Goal: Find specific page/section: Find specific page/section

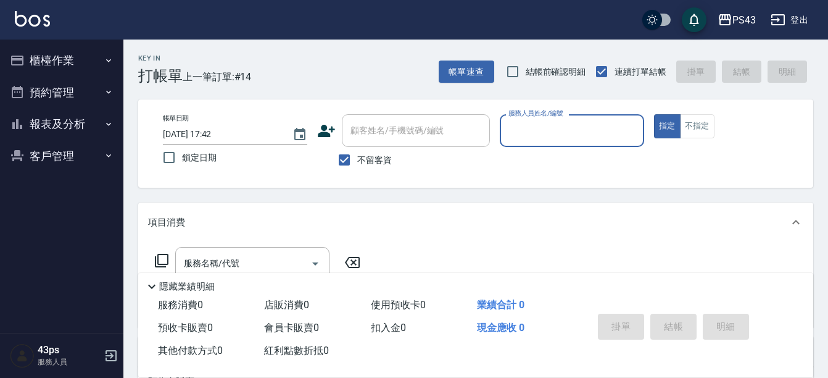
click at [108, 125] on icon "button" at bounding box center [109, 124] width 10 height 10
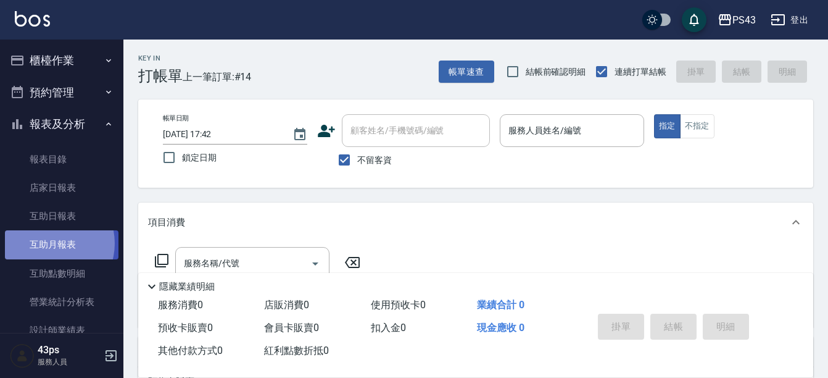
click at [48, 243] on link "互助月報表" at bounding box center [62, 244] width 114 height 28
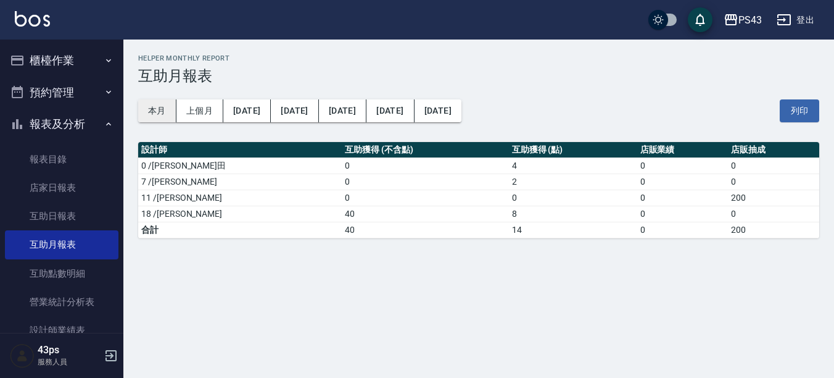
click at [162, 114] on button "本月" at bounding box center [157, 110] width 38 height 23
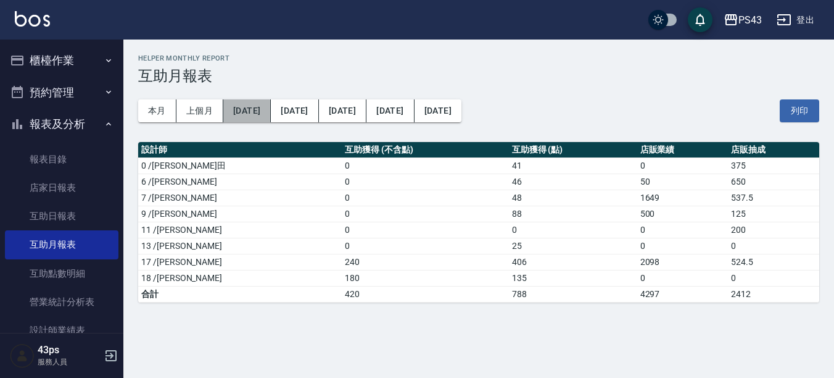
click at [246, 112] on button "[DATE]" at bounding box center [246, 110] width 47 height 23
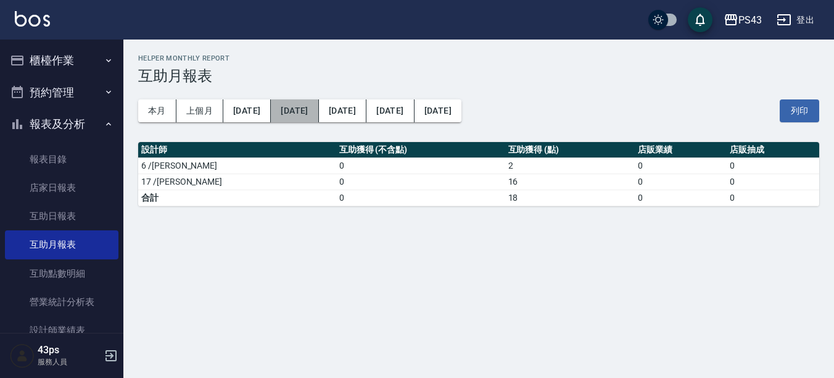
click at [290, 112] on button "[DATE]" at bounding box center [294, 110] width 47 height 23
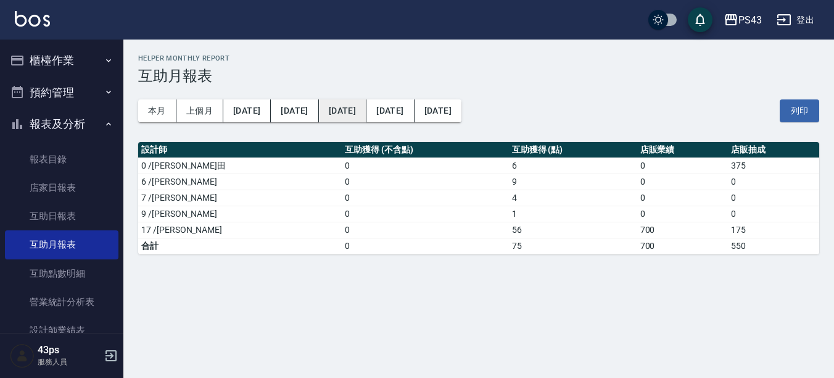
click at [326, 114] on button "[DATE]" at bounding box center [342, 110] width 47 height 23
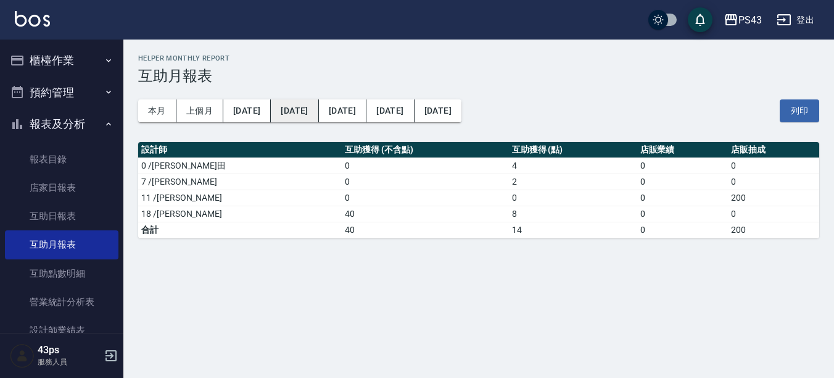
click at [286, 112] on button "[DATE]" at bounding box center [294, 110] width 47 height 23
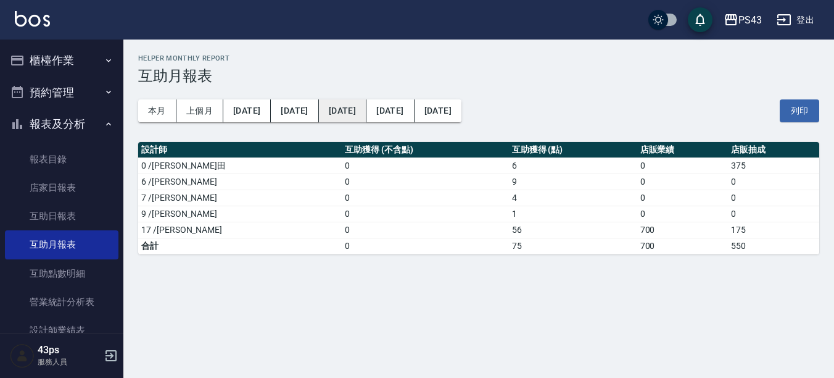
click at [319, 109] on button "[DATE]" at bounding box center [342, 110] width 47 height 23
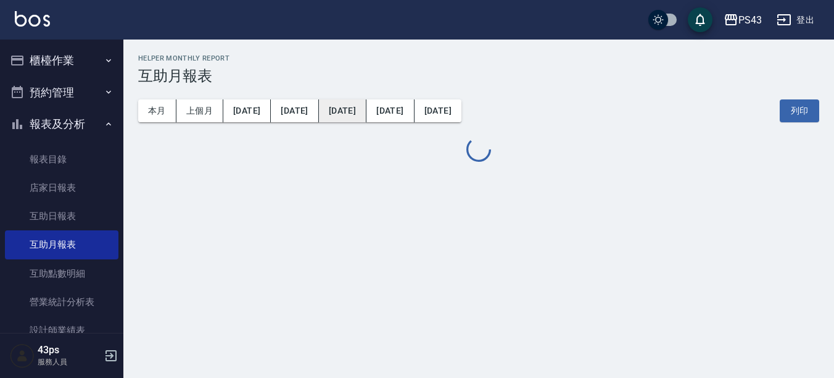
click at [319, 109] on button "[DATE]" at bounding box center [342, 110] width 47 height 23
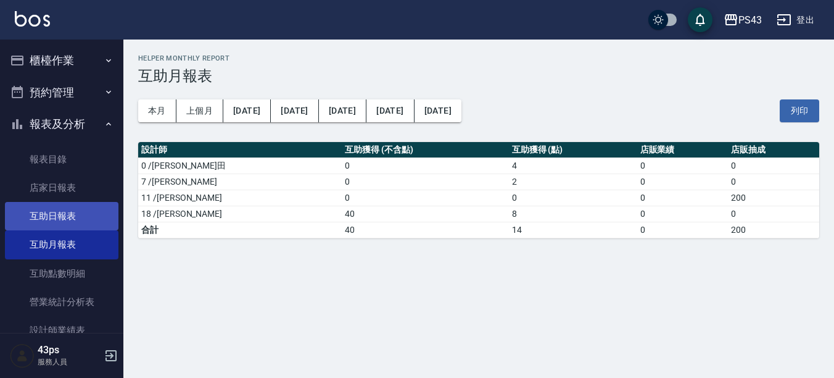
click at [76, 218] on link "互助日報表" at bounding box center [62, 216] width 114 height 28
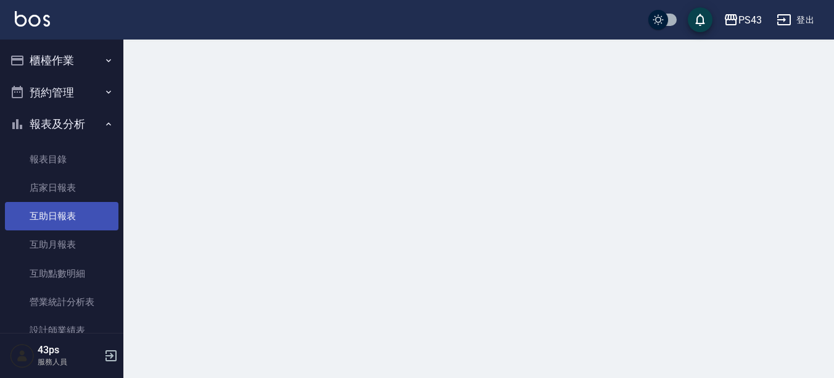
click at [76, 218] on link "互助日報表" at bounding box center [62, 216] width 114 height 28
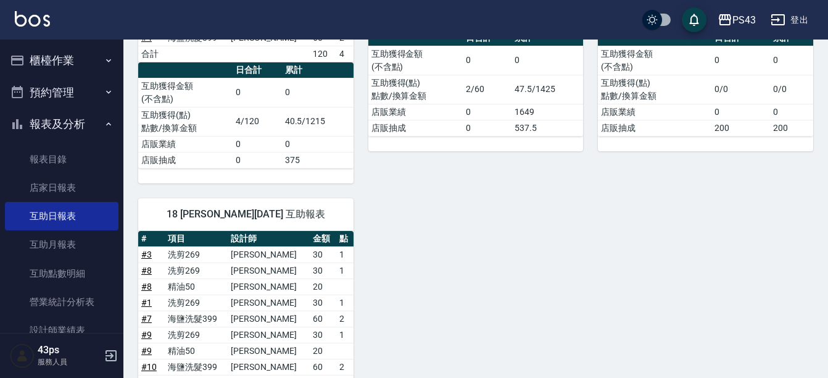
scroll to position [197, 0]
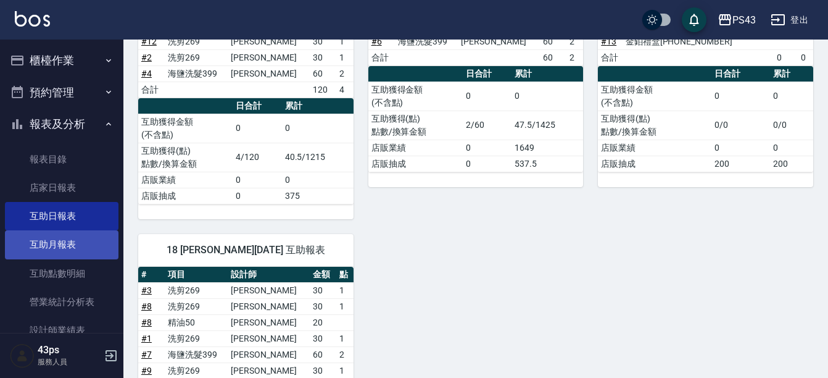
click at [94, 247] on link "互助月報表" at bounding box center [62, 244] width 114 height 28
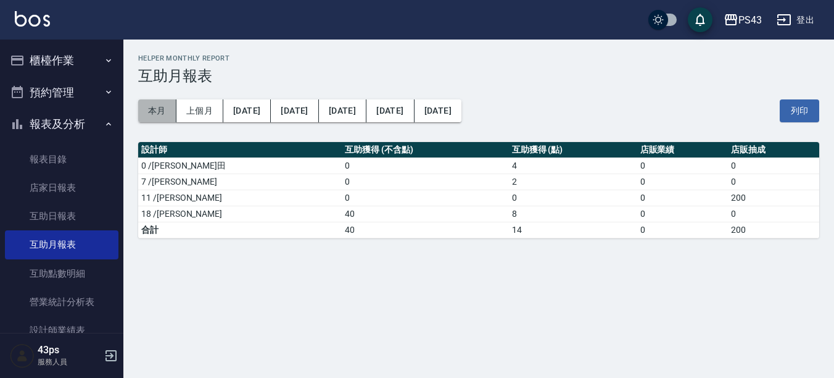
click at [170, 108] on button "本月" at bounding box center [157, 110] width 38 height 23
